Goal: Check status: Check status

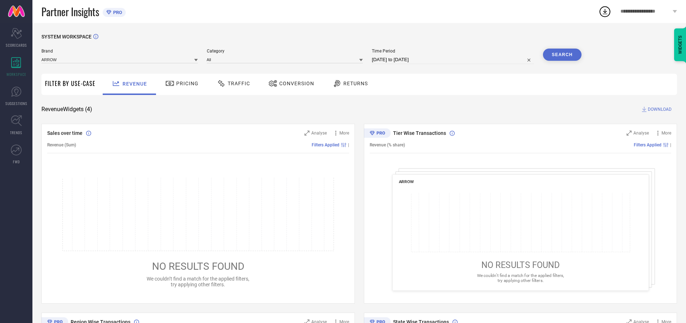
click at [232, 84] on span "Traffic" at bounding box center [239, 84] width 22 height 6
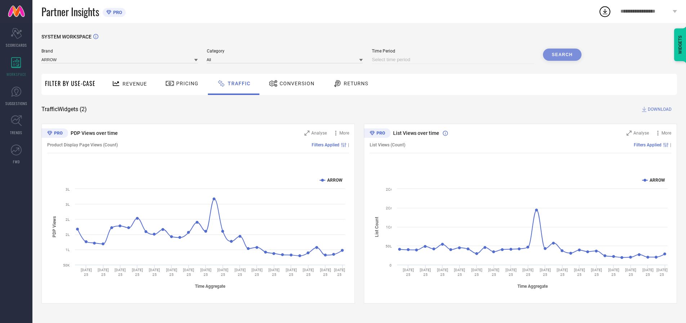
click at [454, 60] on input at bounding box center [453, 59] width 162 height 9
select select "7"
select select "2025"
select select "8"
select select "2025"
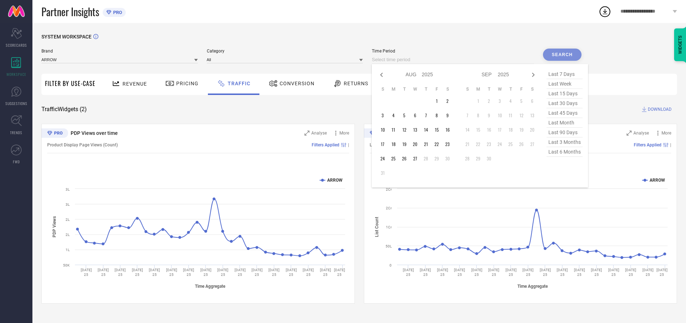
click at [417, 159] on td "27" at bounding box center [415, 158] width 11 height 11
type input "[DATE] to [DATE]"
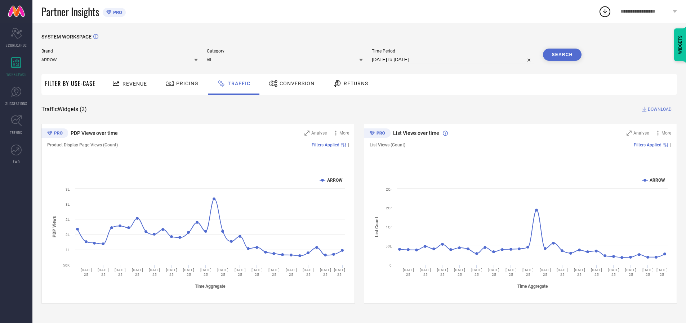
click at [120, 59] on input at bounding box center [119, 60] width 156 height 8
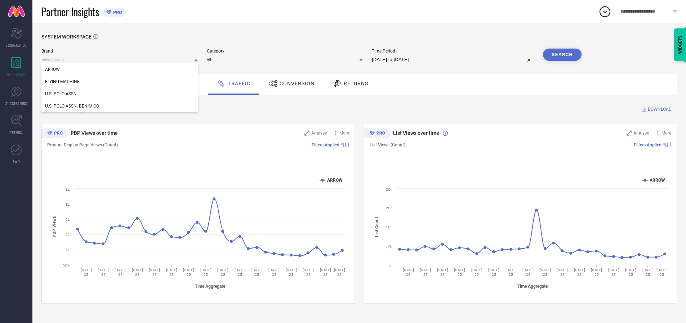
click at [120, 59] on input at bounding box center [119, 60] width 156 height 8
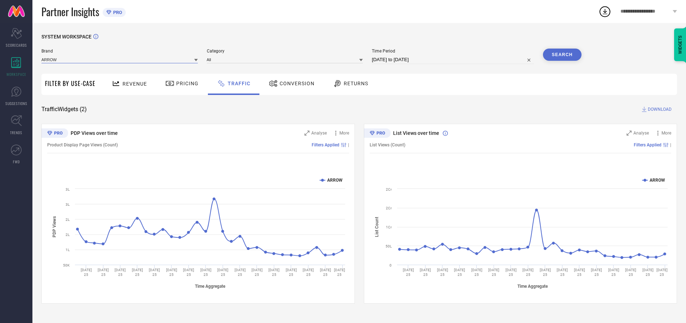
click at [120, 59] on input at bounding box center [119, 60] width 156 height 8
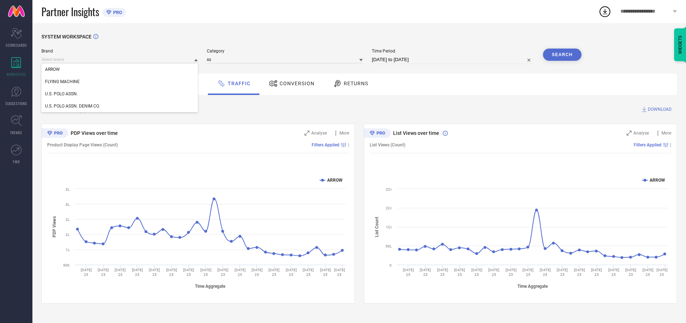
click at [120, 94] on div "U.S. POLO ASSN." at bounding box center [119, 94] width 156 height 12
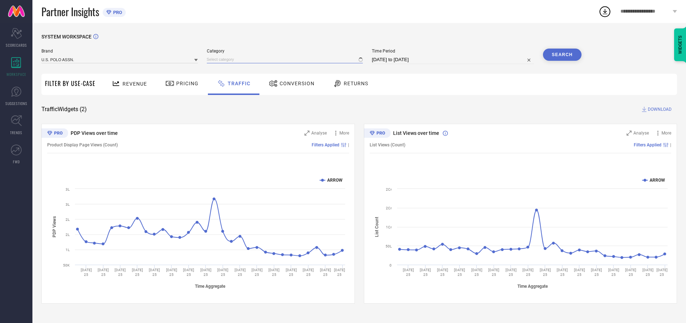
click at [286, 59] on input at bounding box center [285, 60] width 156 height 8
